Goal: Navigation & Orientation: Find specific page/section

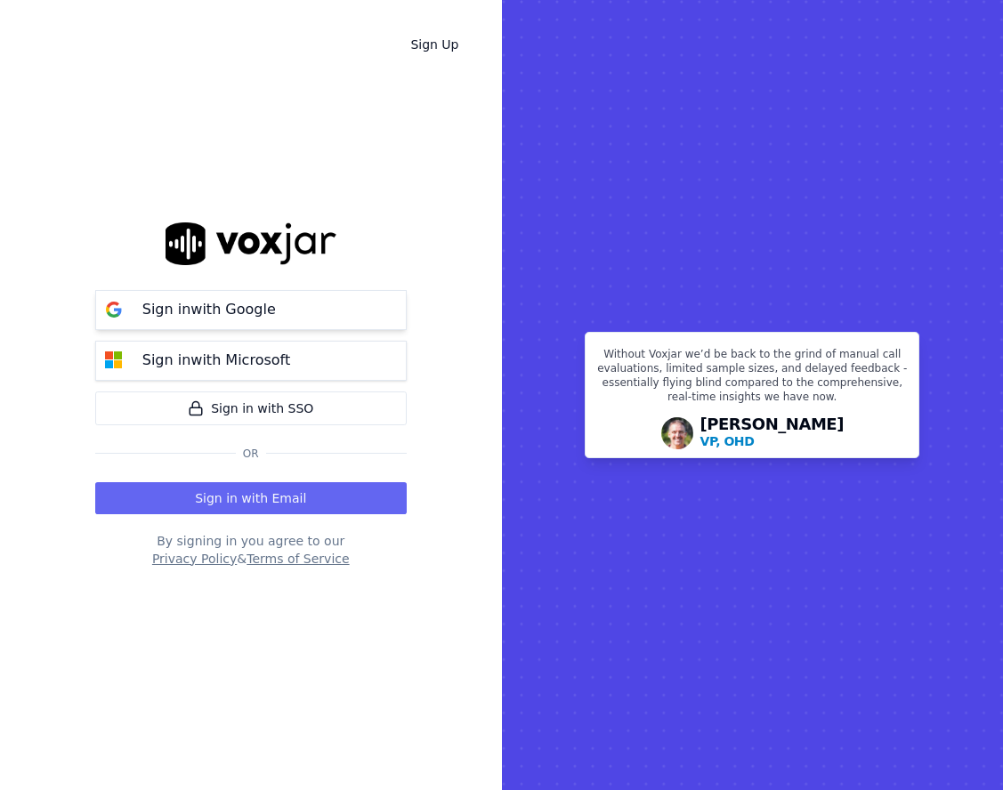
click at [197, 302] on p "Sign in with Google" at bounding box center [208, 309] width 133 height 21
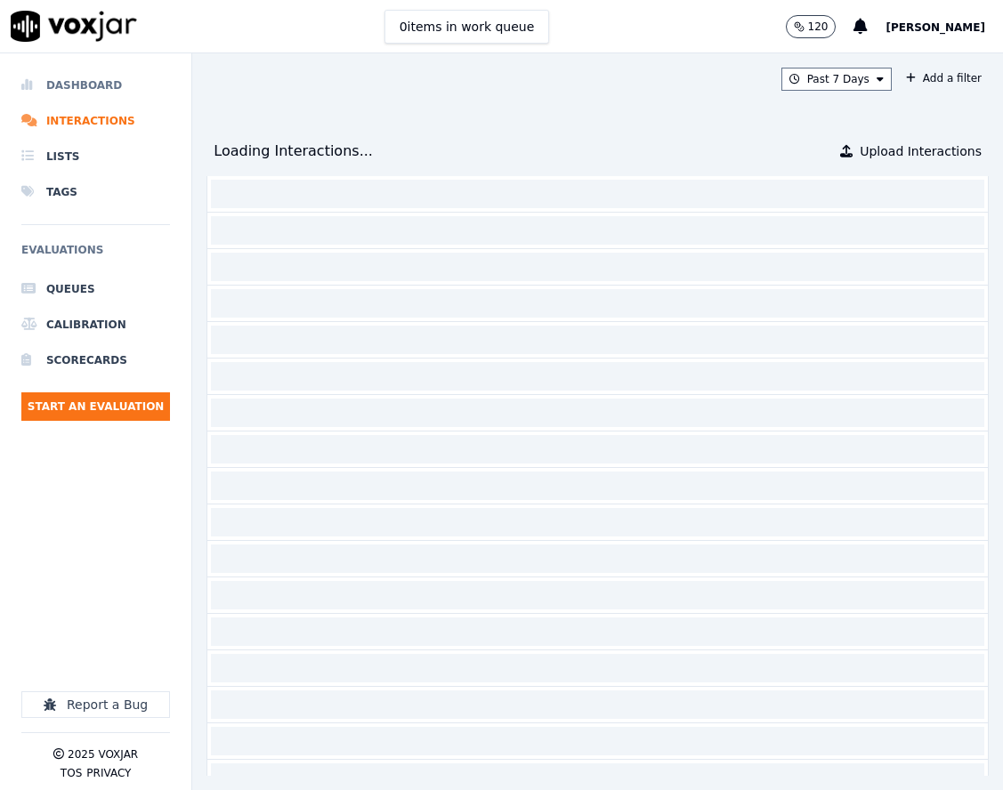
click at [157, 78] on li "Dashboard" at bounding box center [95, 86] width 149 height 36
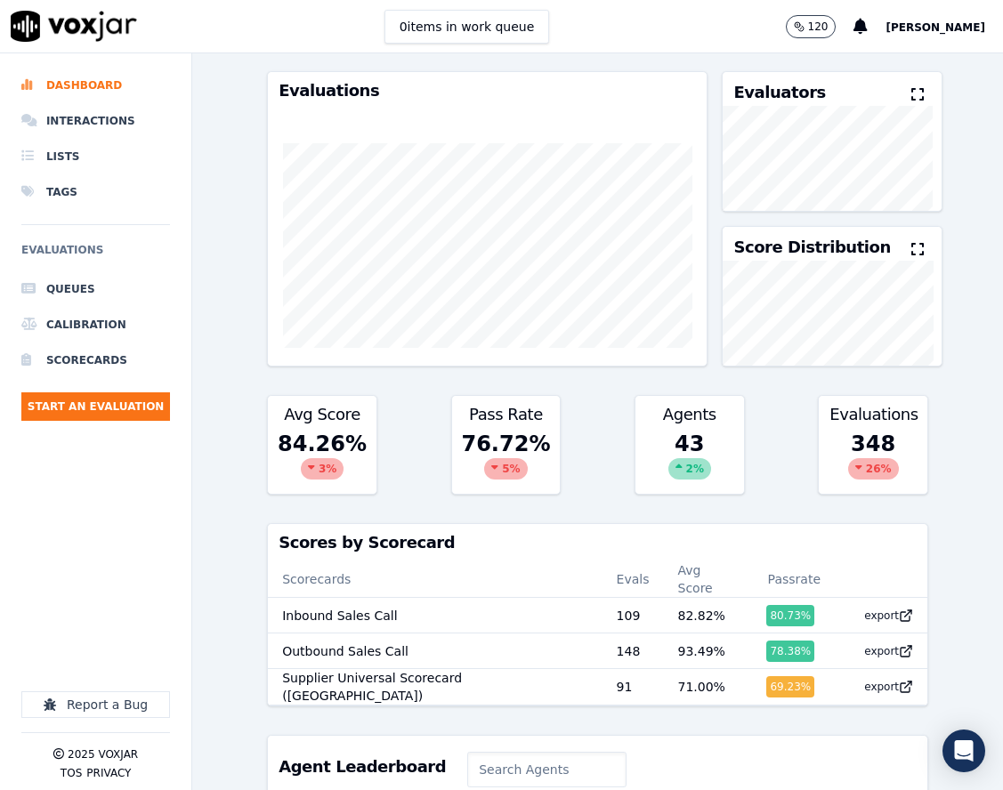
scroll to position [89, 0]
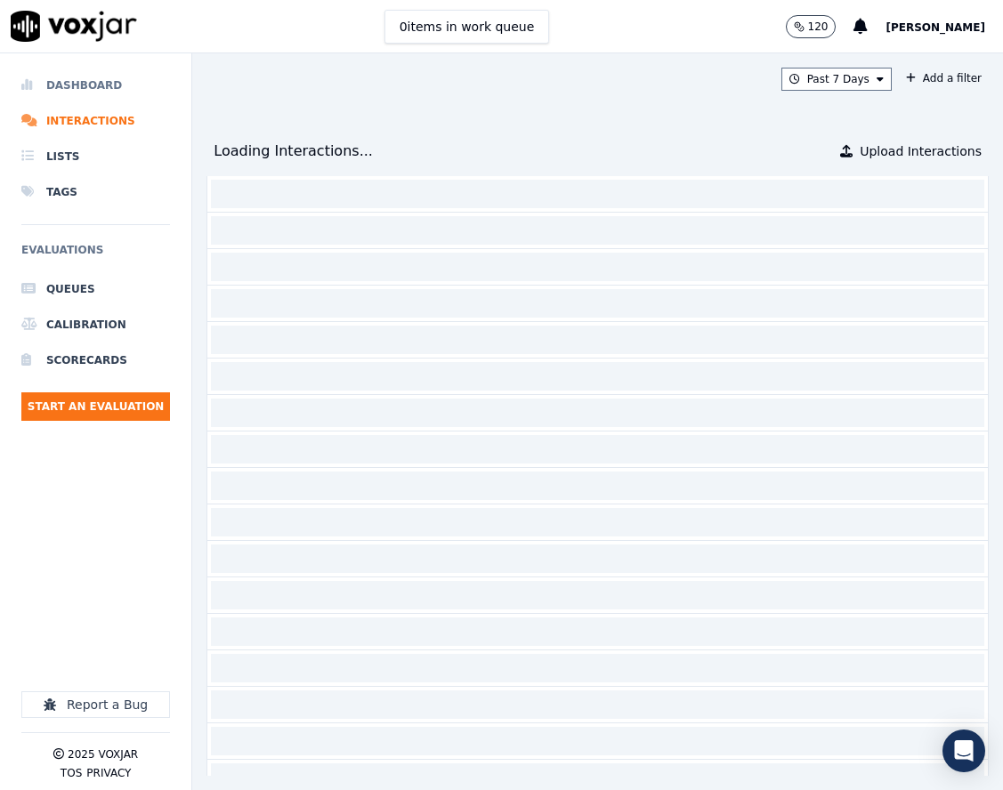
click at [82, 80] on li "Dashboard" at bounding box center [95, 86] width 149 height 36
